Goal: Find contact information: Find contact information

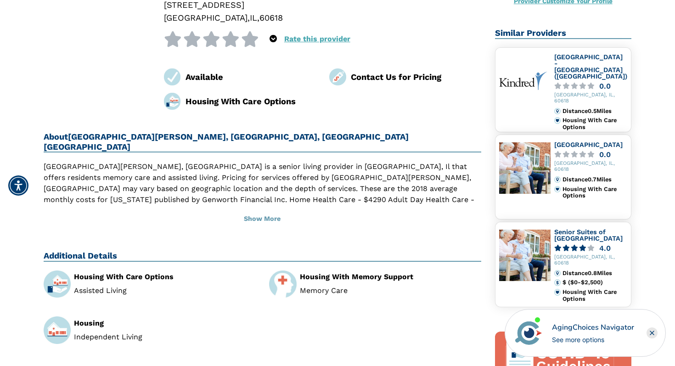
scroll to position [190, 0]
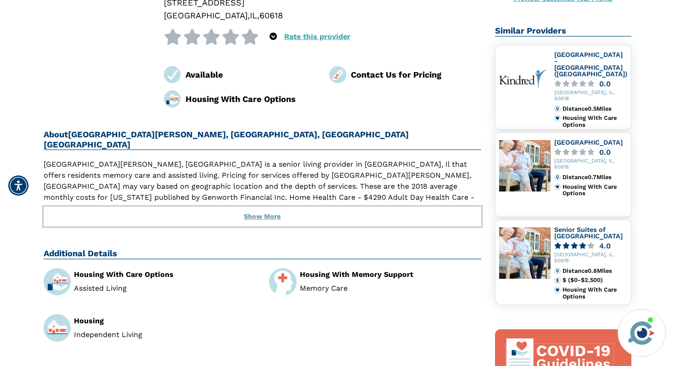
click at [258, 207] on button "Show More" at bounding box center [262, 217] width 437 height 20
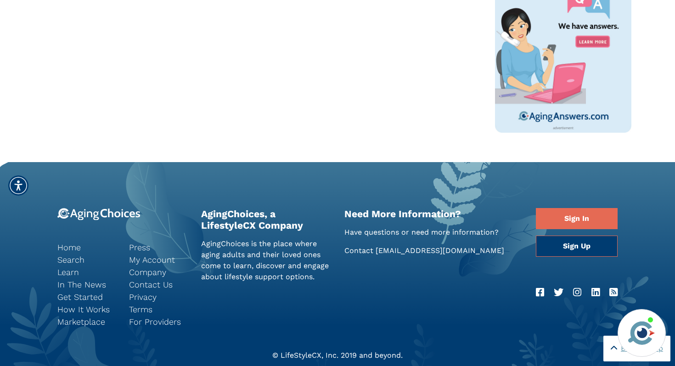
scroll to position [641, 0]
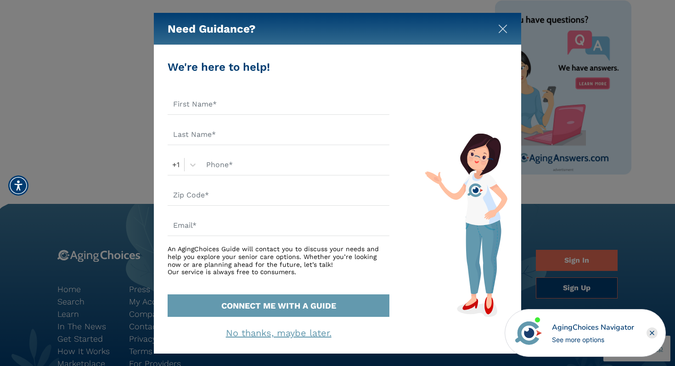
click at [501, 29] on img "Close" at bounding box center [502, 28] width 9 height 9
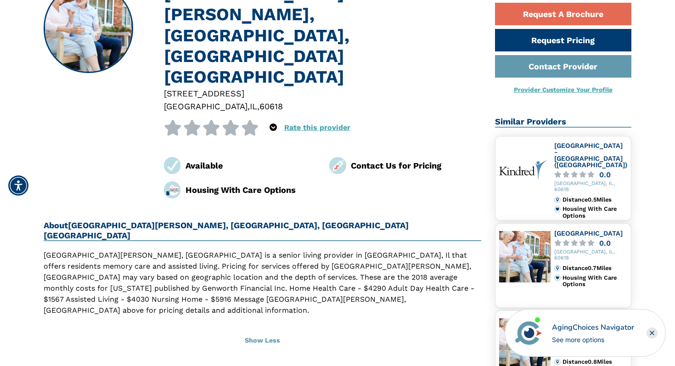
scroll to position [0, 0]
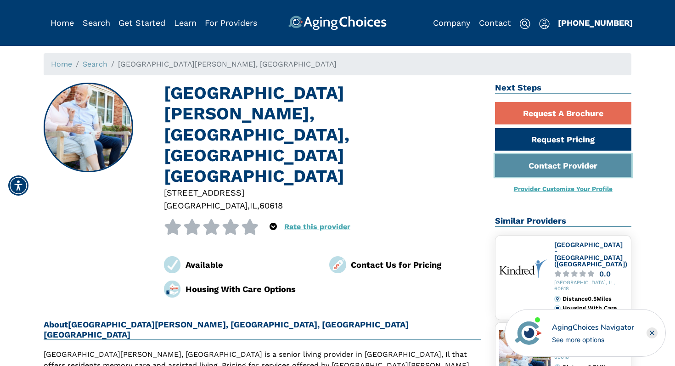
click at [533, 164] on link "Contact Provider" at bounding box center [563, 165] width 137 height 22
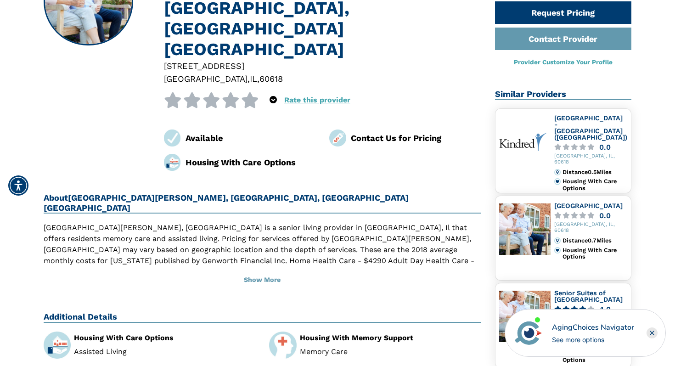
scroll to position [129, 0]
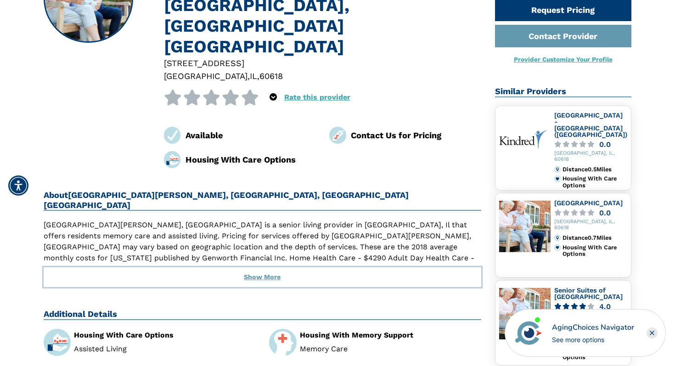
click at [258, 267] on button "Show More" at bounding box center [262, 277] width 437 height 20
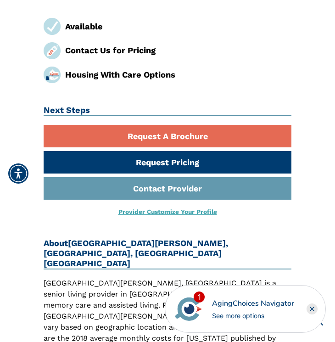
scroll to position [443, 0]
